Goal: Obtain resource: Download file/media

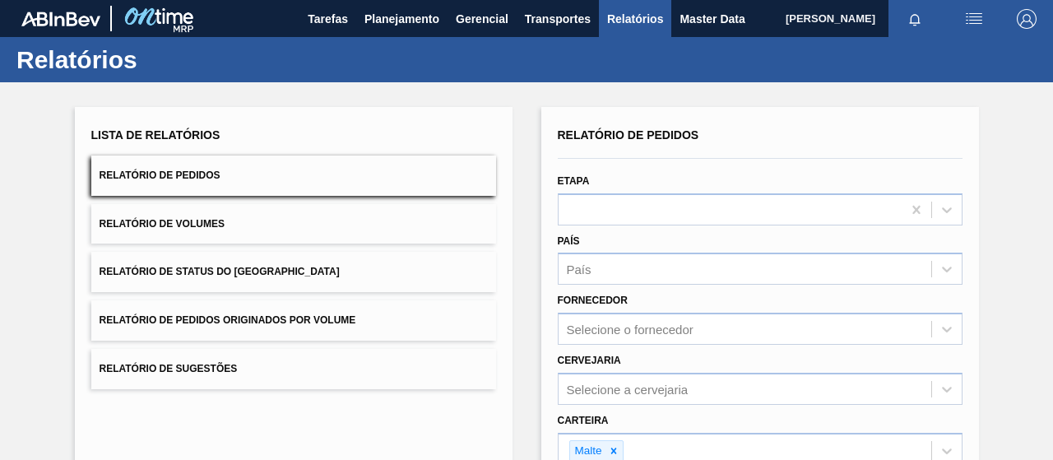
scroll to position [299, 0]
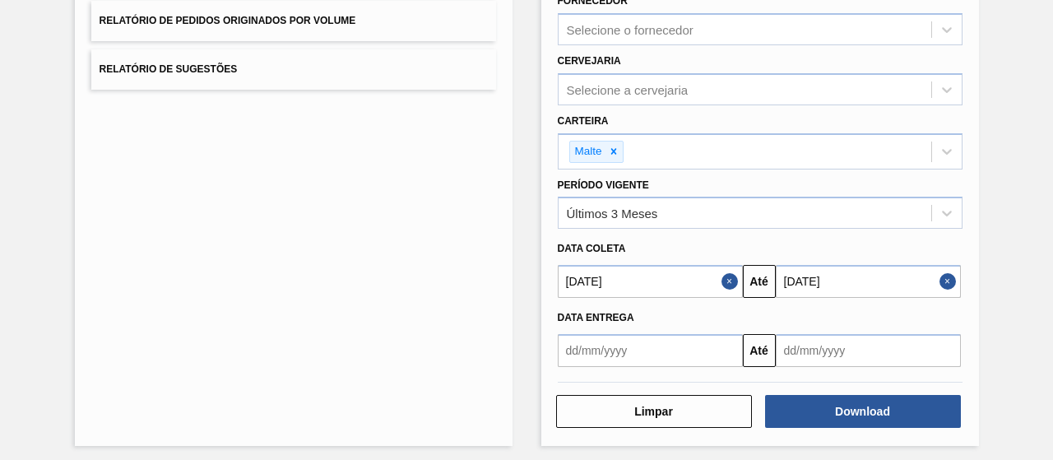
click at [475, 219] on div "Lista de Relatórios Relatório de Pedidos Relatório de Volumes Relatório de Stat…" at bounding box center [293, 127] width 437 height 638
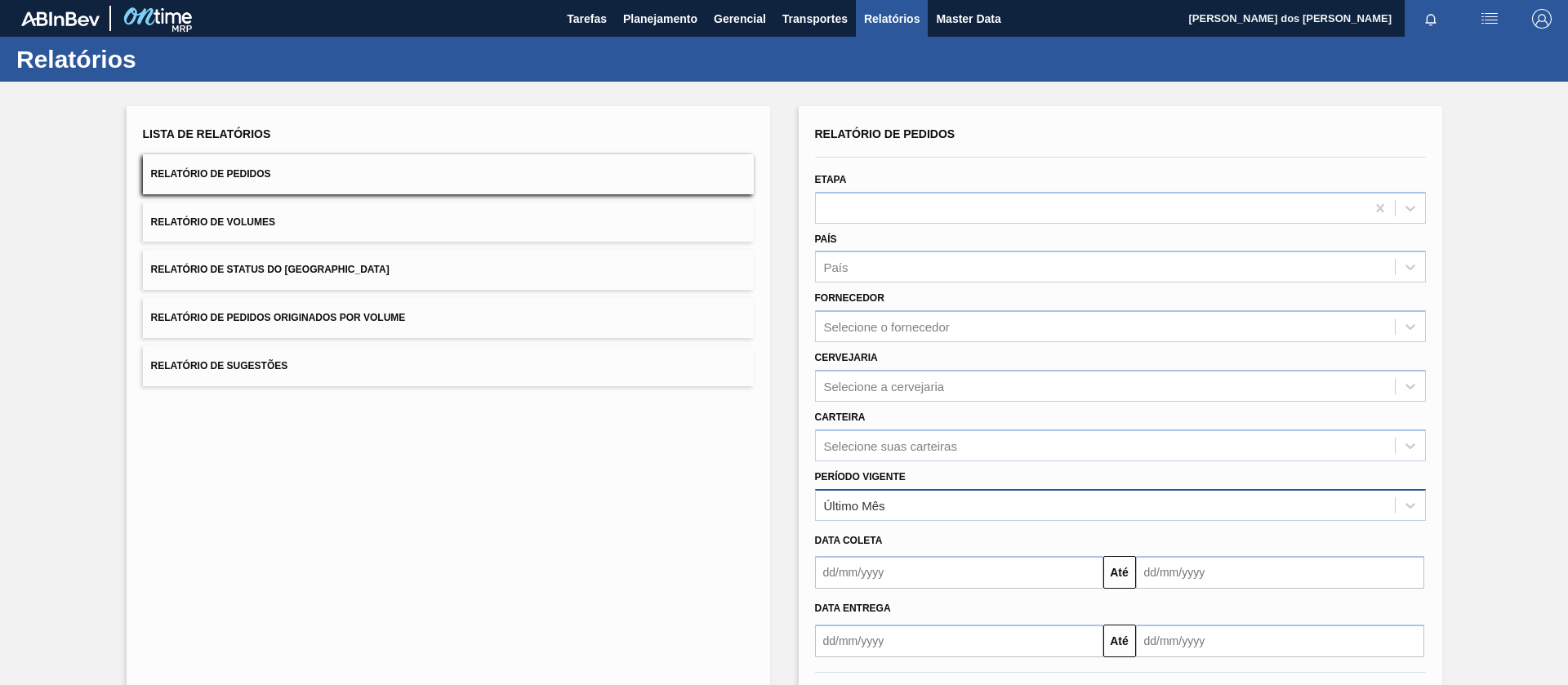
scroll to position [71, 0]
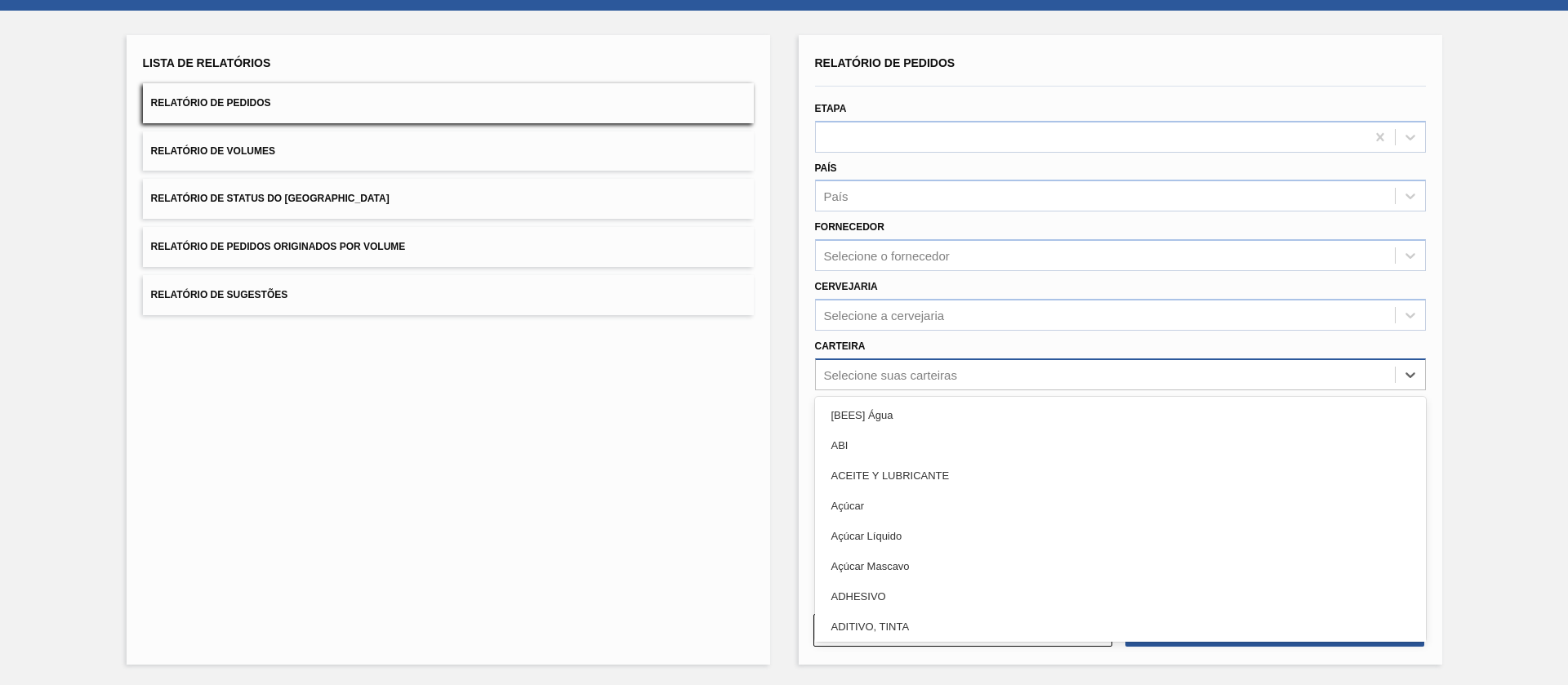
click at [885, 383] on div "Selecione suas carteiras" at bounding box center [1104, 374] width 579 height 24
type input "mal"
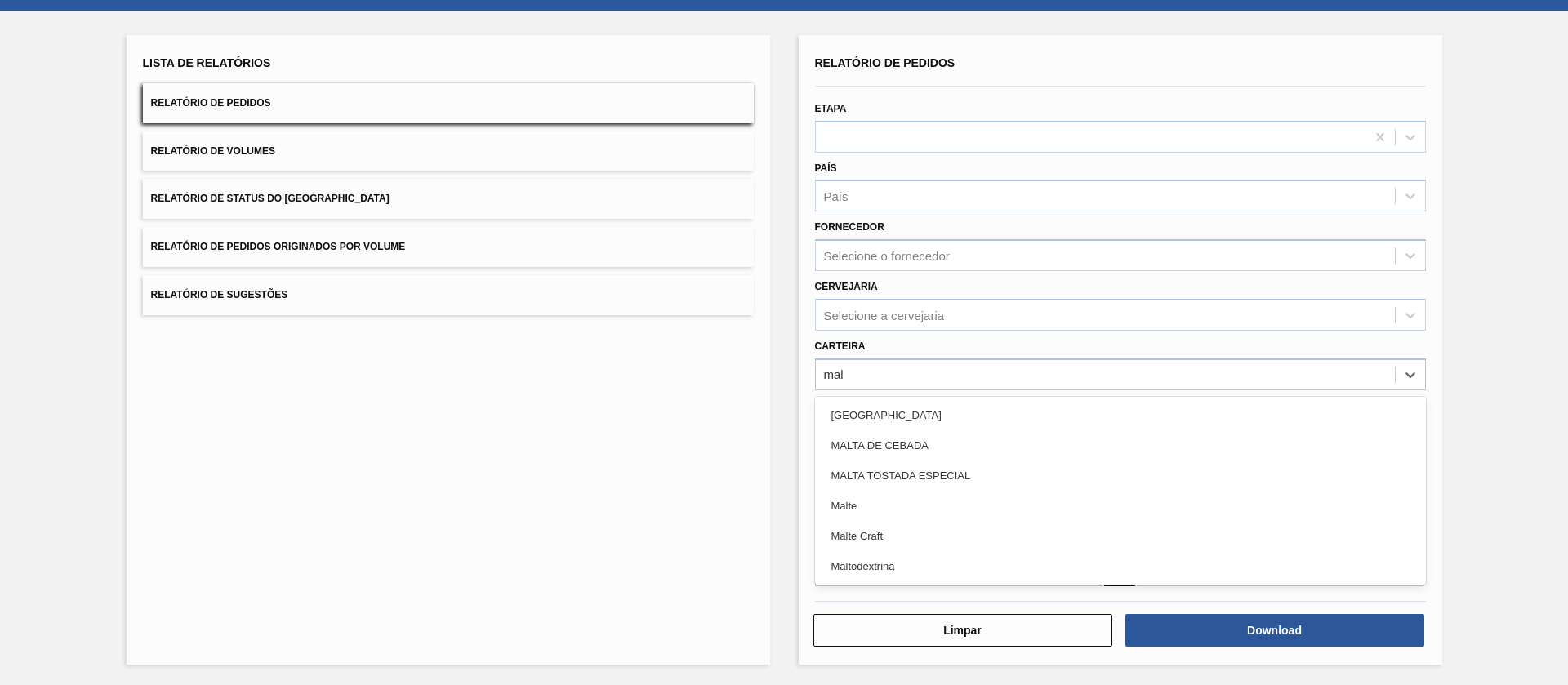
drag, startPoint x: 846, startPoint y: 503, endPoint x: 865, endPoint y: 491, distance: 22.5
click at [845, 456] on div "Malte" at bounding box center [1120, 505] width 611 height 30
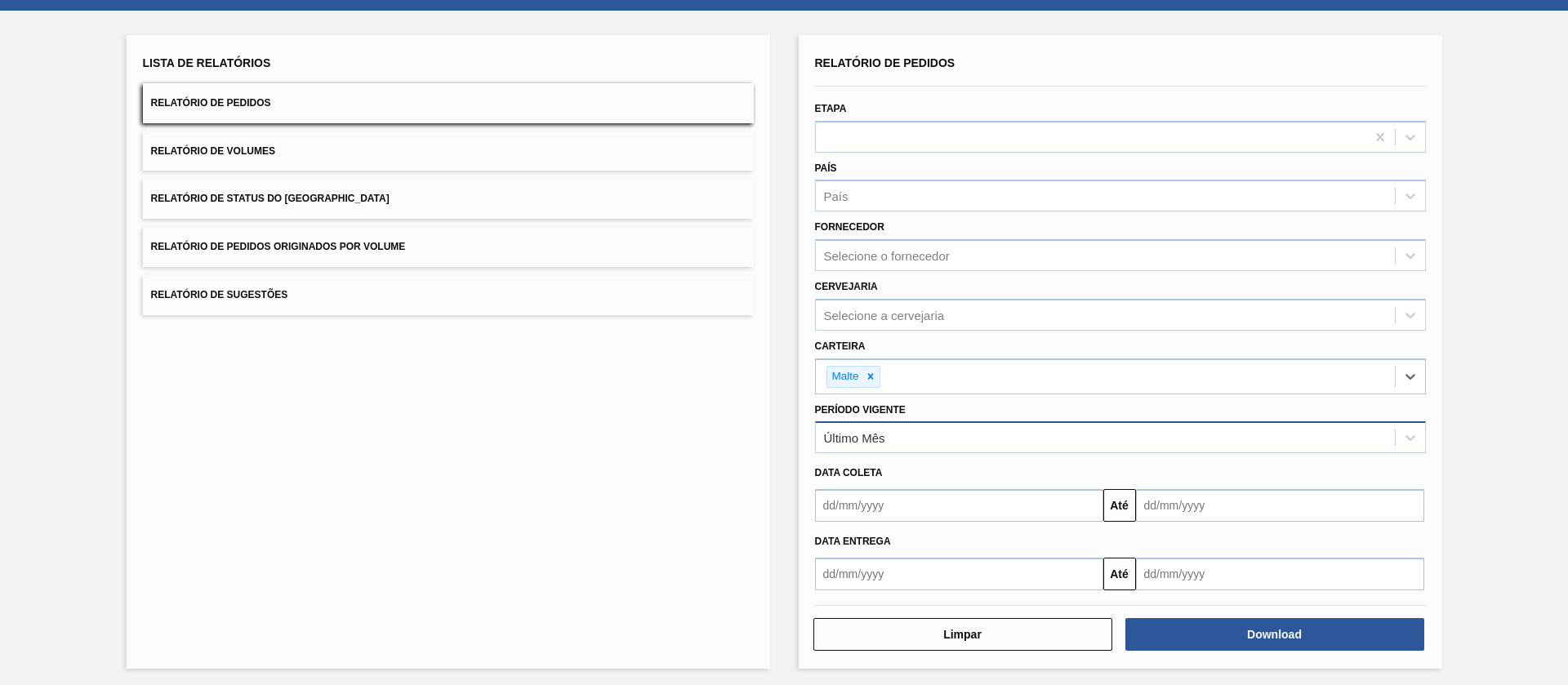
drag, startPoint x: 903, startPoint y: 454, endPoint x: 895, endPoint y: 444, distance: 12.8
click at [900, 453] on div "Data coleta Até" at bounding box center [1120, 486] width 624 height 68
click at [895, 444] on div "Último Mês" at bounding box center [1104, 438] width 579 height 24
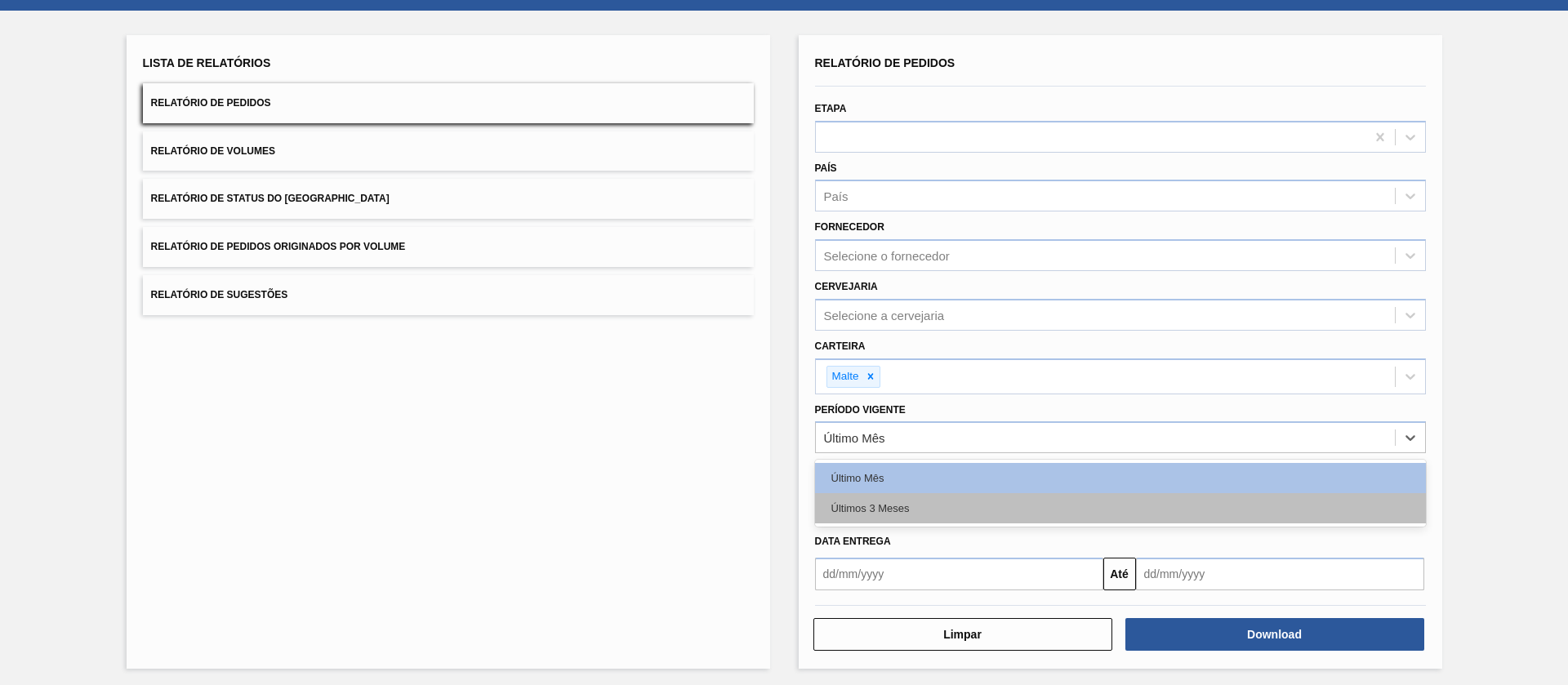
click at [890, 456] on div "Últimos 3 Meses" at bounding box center [1120, 508] width 611 height 30
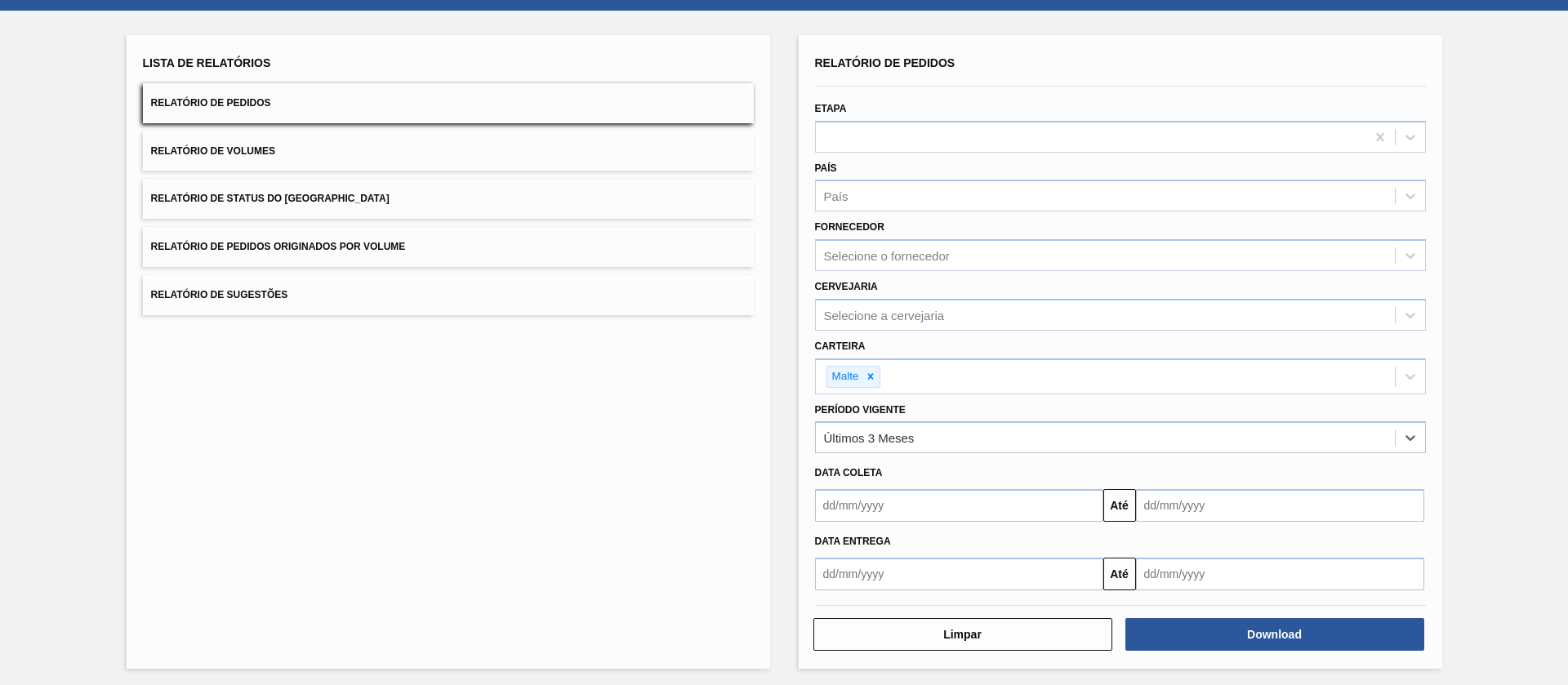
click at [949, 456] on input "text" at bounding box center [959, 505] width 288 height 33
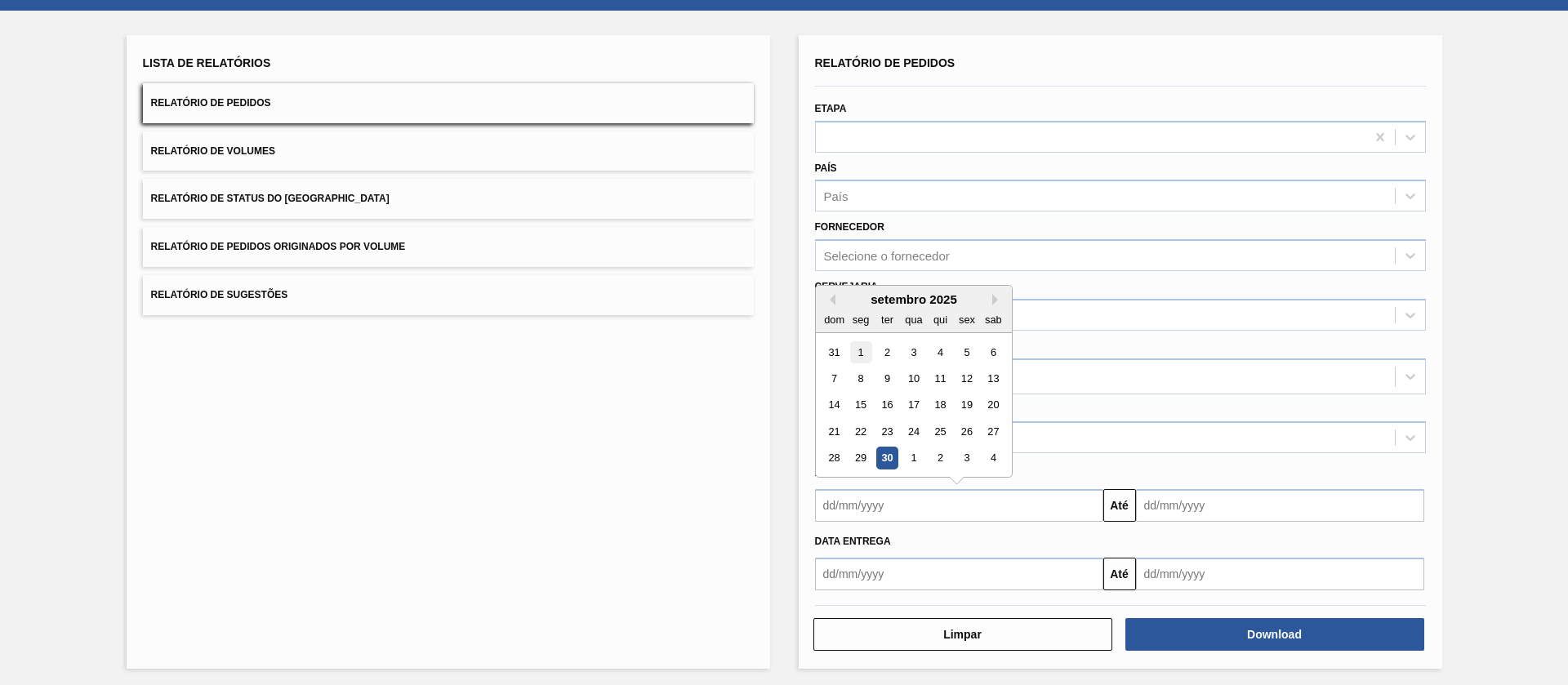
click at [862, 342] on div "1" at bounding box center [860, 352] width 22 height 22
type input "[DATE]"
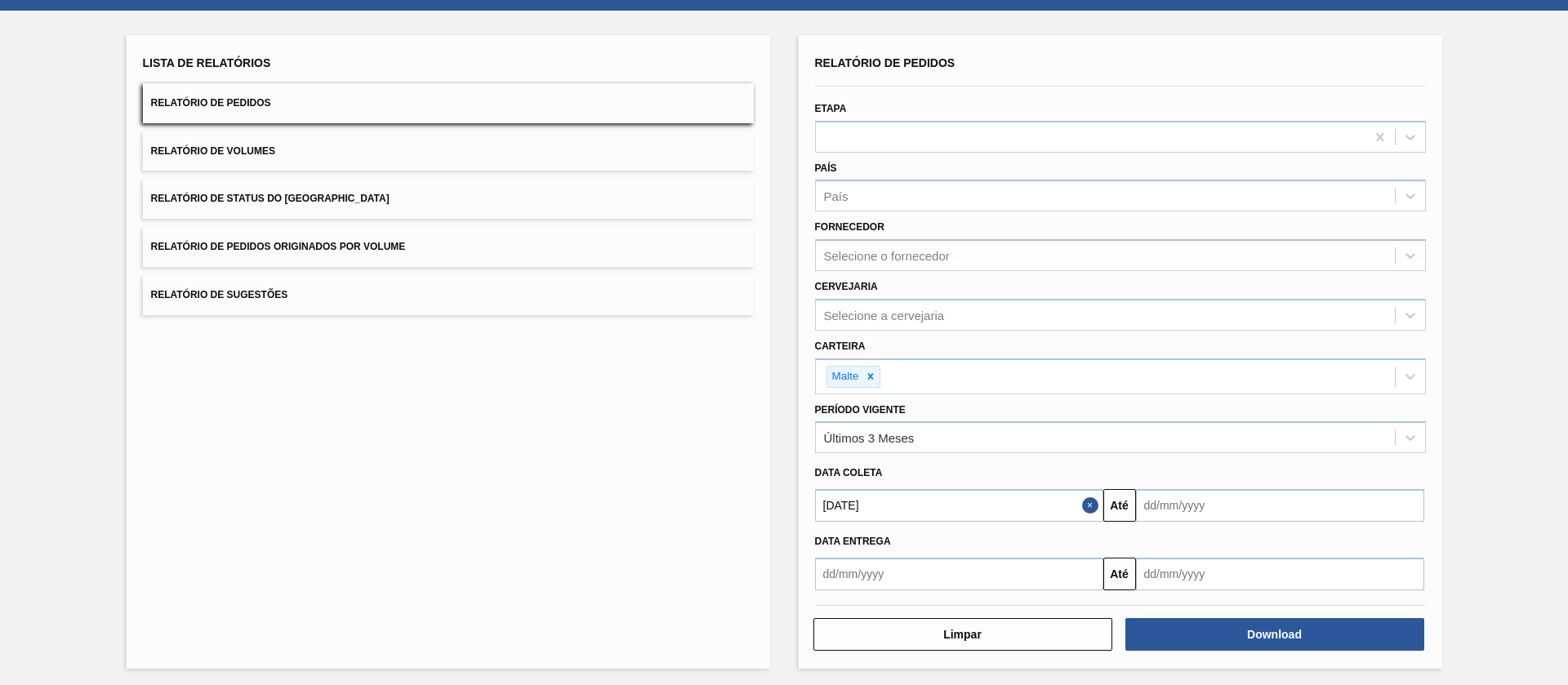
click at [1045, 456] on div "Data entrega Até" at bounding box center [1120, 555] width 624 height 68
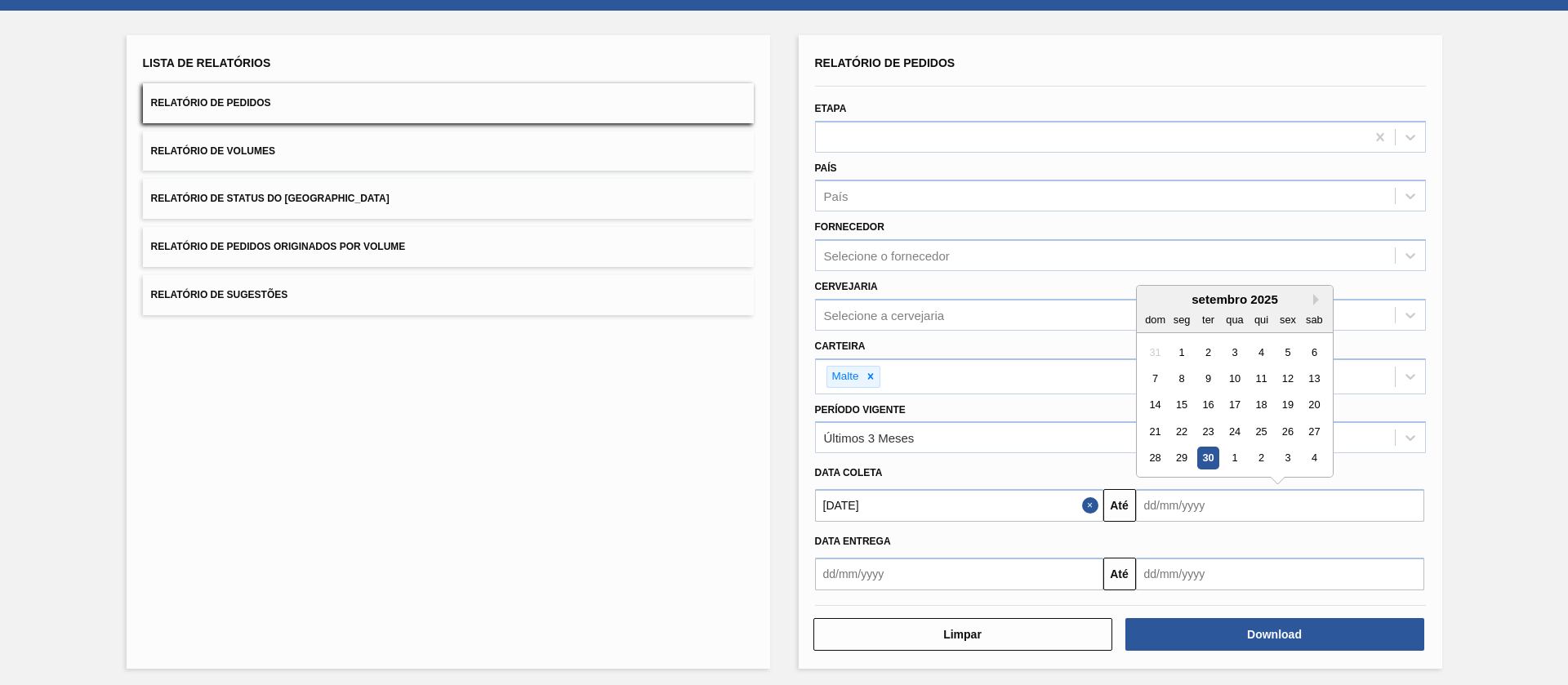
click at [1045, 456] on input "text" at bounding box center [1280, 505] width 288 height 33
click at [1045, 456] on div "30" at bounding box center [1208, 459] width 22 height 22
type input "[DATE]"
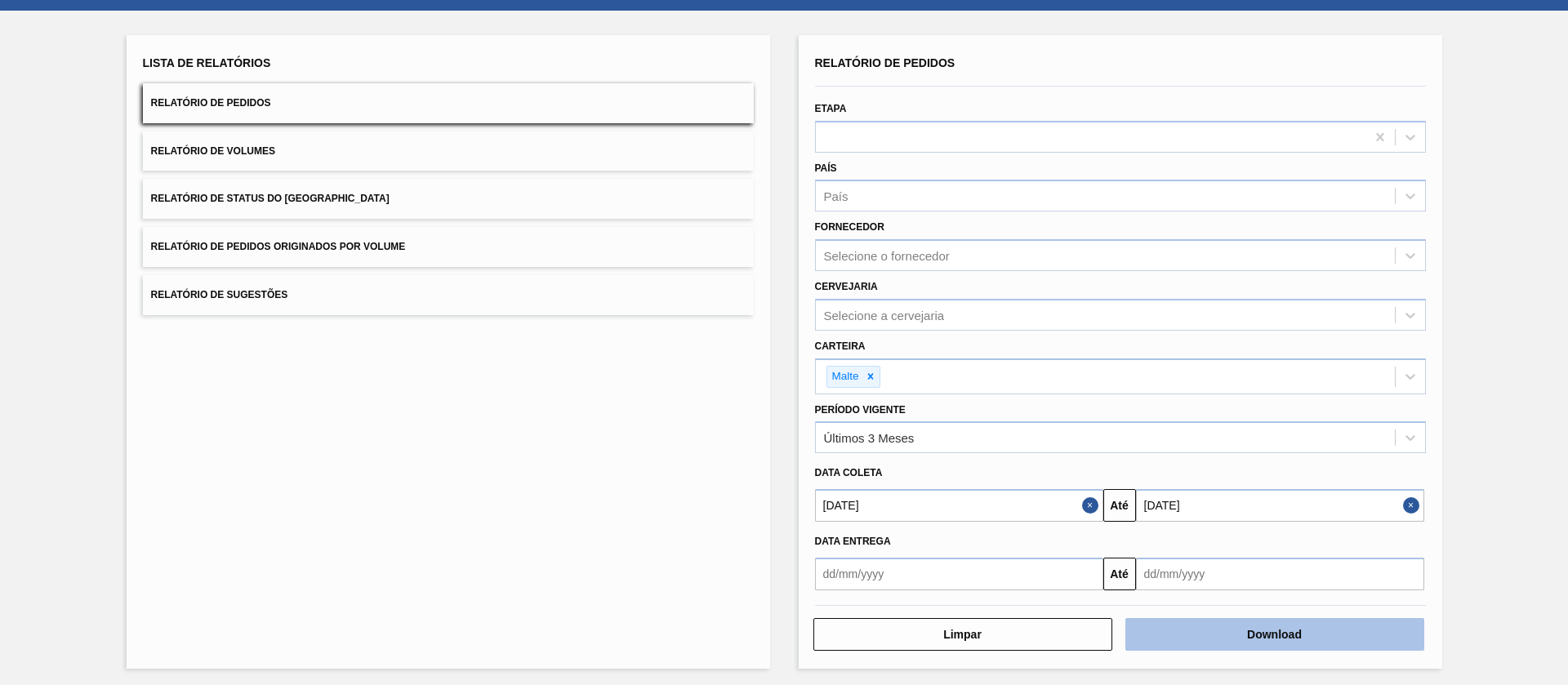
click at [1045, 456] on button "Download" at bounding box center [1274, 633] width 299 height 33
